Goal: Check status: Check status

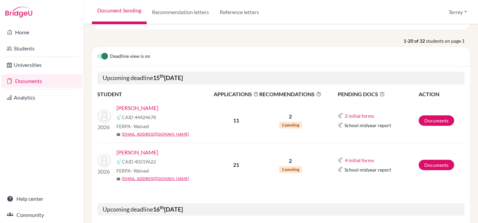
scroll to position [66, 0]
click at [133, 151] on link "[PERSON_NAME]" at bounding box center [137, 152] width 42 height 8
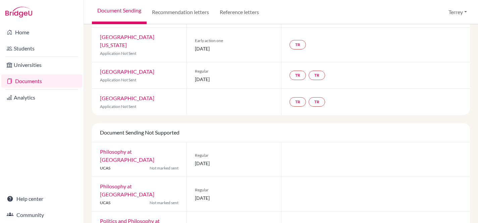
scroll to position [542, 0]
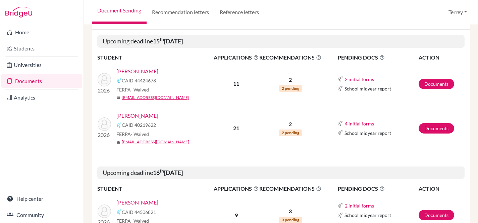
scroll to position [138, 0]
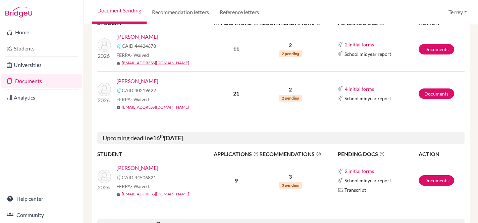
click at [126, 80] on link "[PERSON_NAME]" at bounding box center [137, 81] width 42 height 8
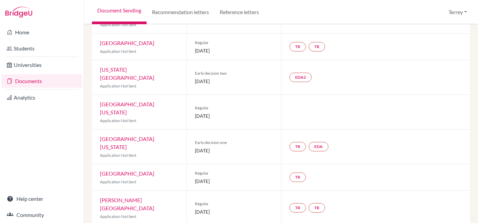
scroll to position [297, 0]
